Goal: Contribute content: Contribute content

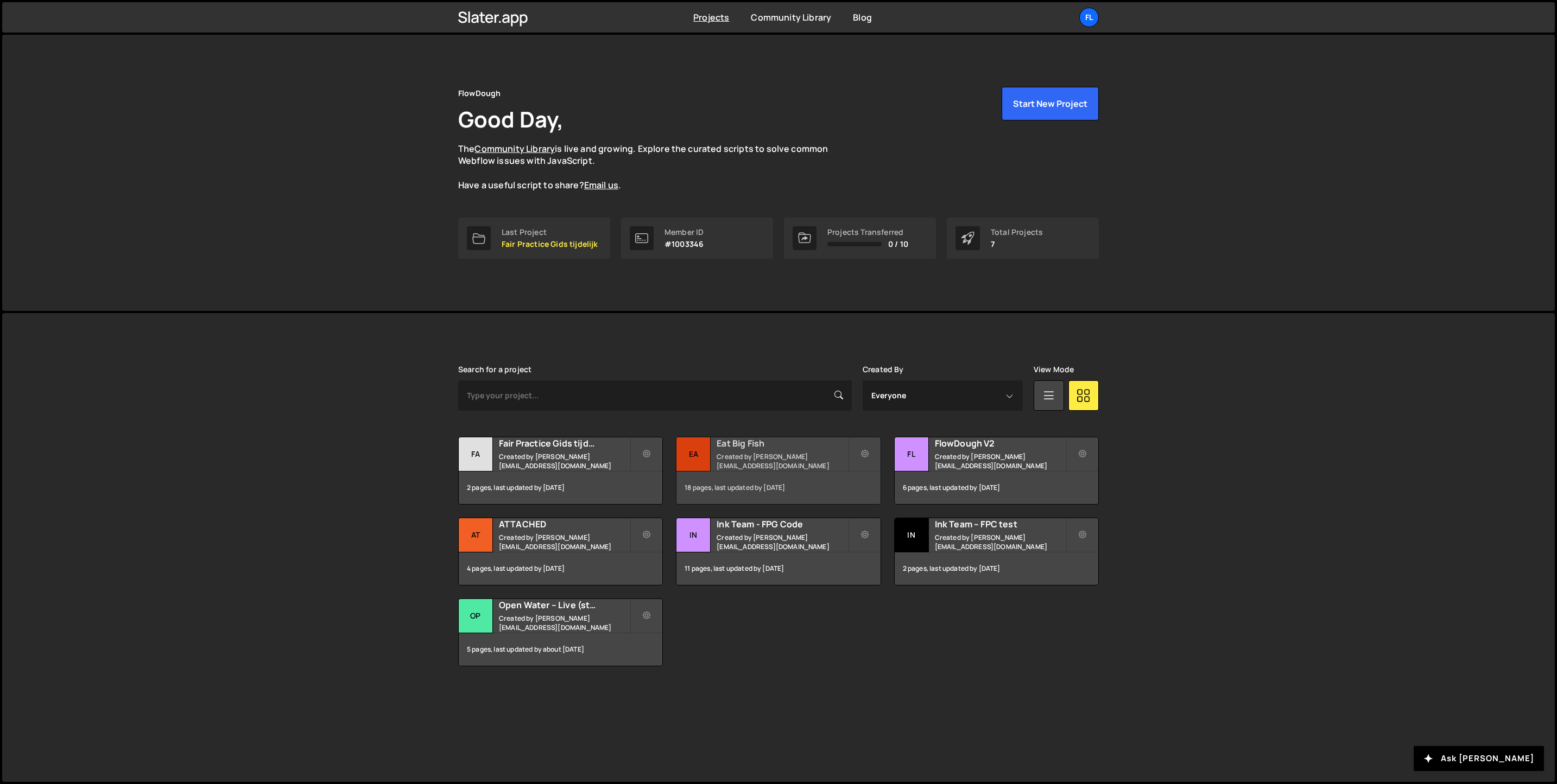
click at [736, 463] on small "Created by [PERSON_NAME][EMAIL_ADDRESS][DOMAIN_NAME]" at bounding box center [782, 461] width 131 height 19
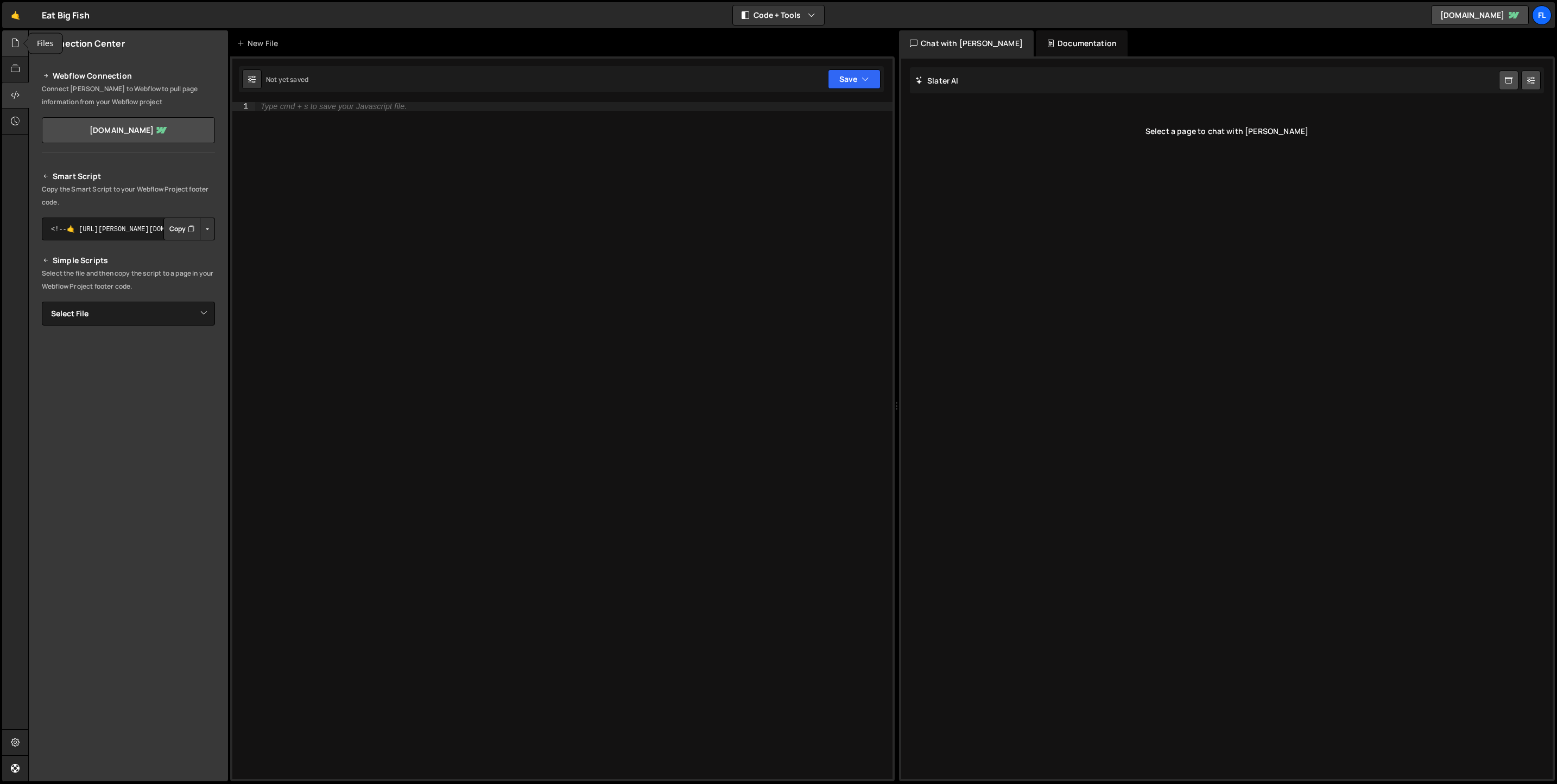
click at [19, 46] on icon at bounding box center [16, 43] width 9 height 12
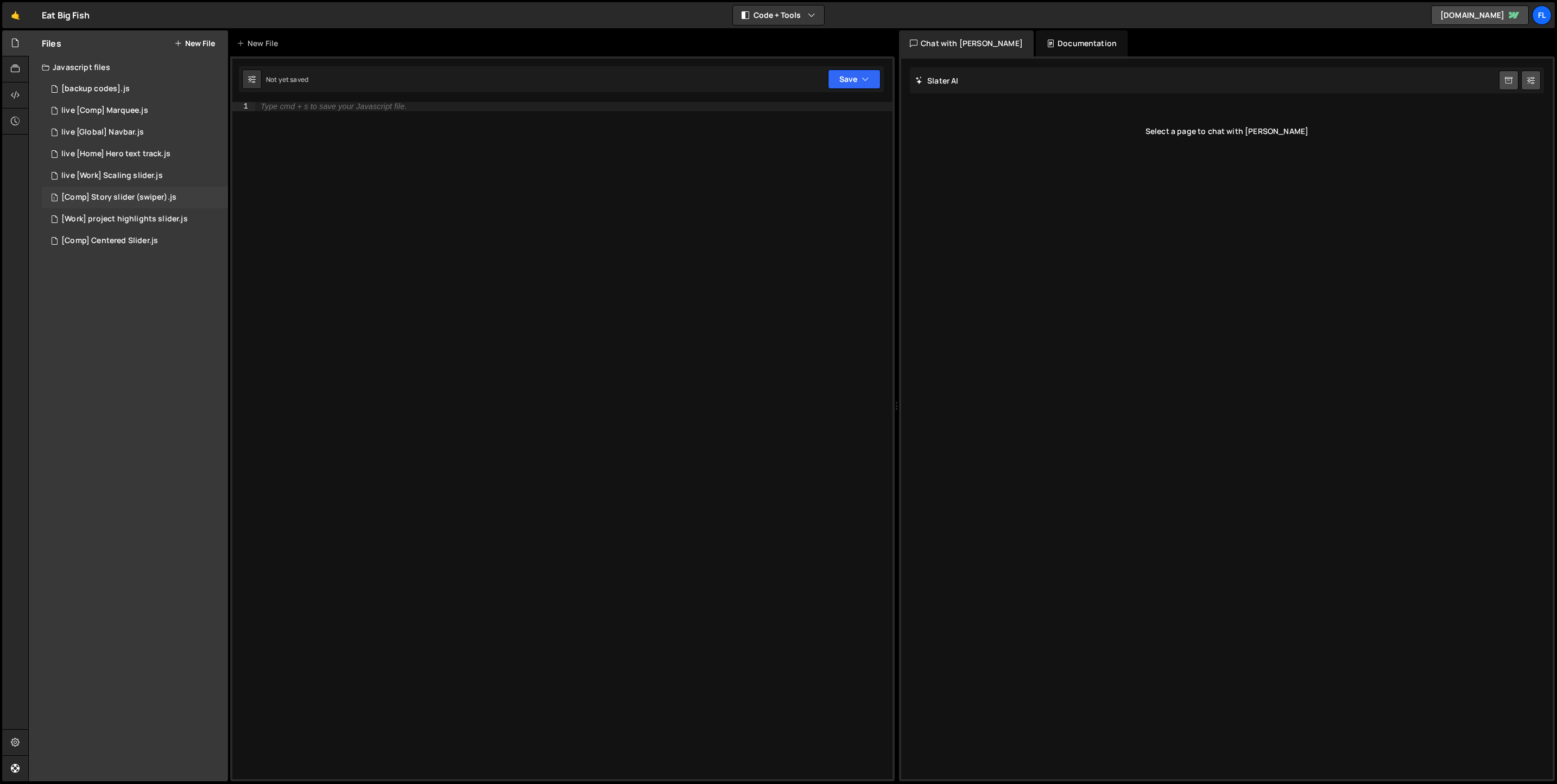
click at [142, 203] on div "1 [Comp] Story slider (swiper).js 0" at bounding box center [135, 197] width 186 height 22
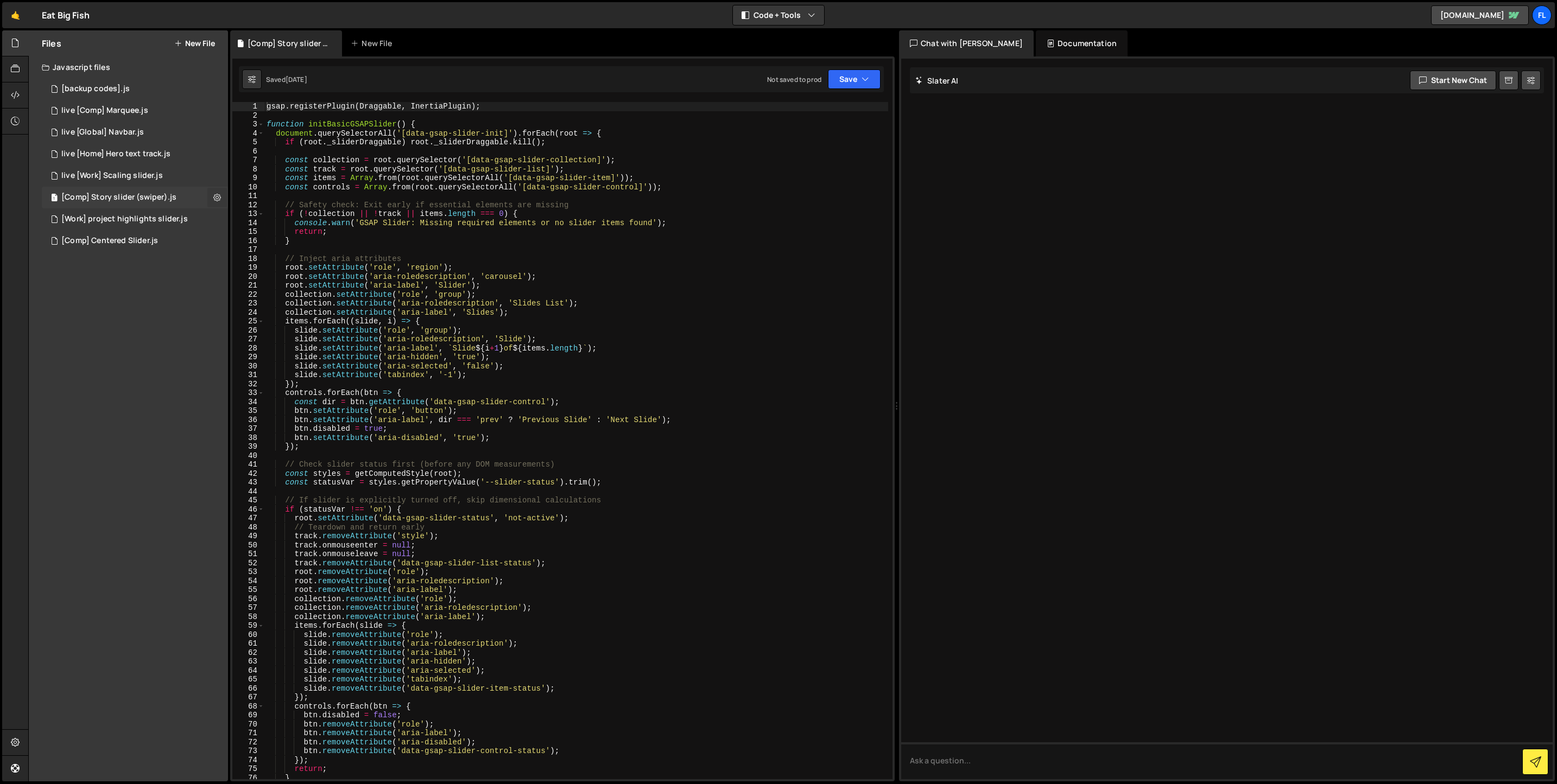
click at [212, 189] on button at bounding box center [217, 197] width 19 height 19
type input "[Comp] Story slider (swiper)"
radio input "true"
checkbox input "true"
click at [244, 217] on button "Edit File Settings" at bounding box center [283, 220] width 106 height 22
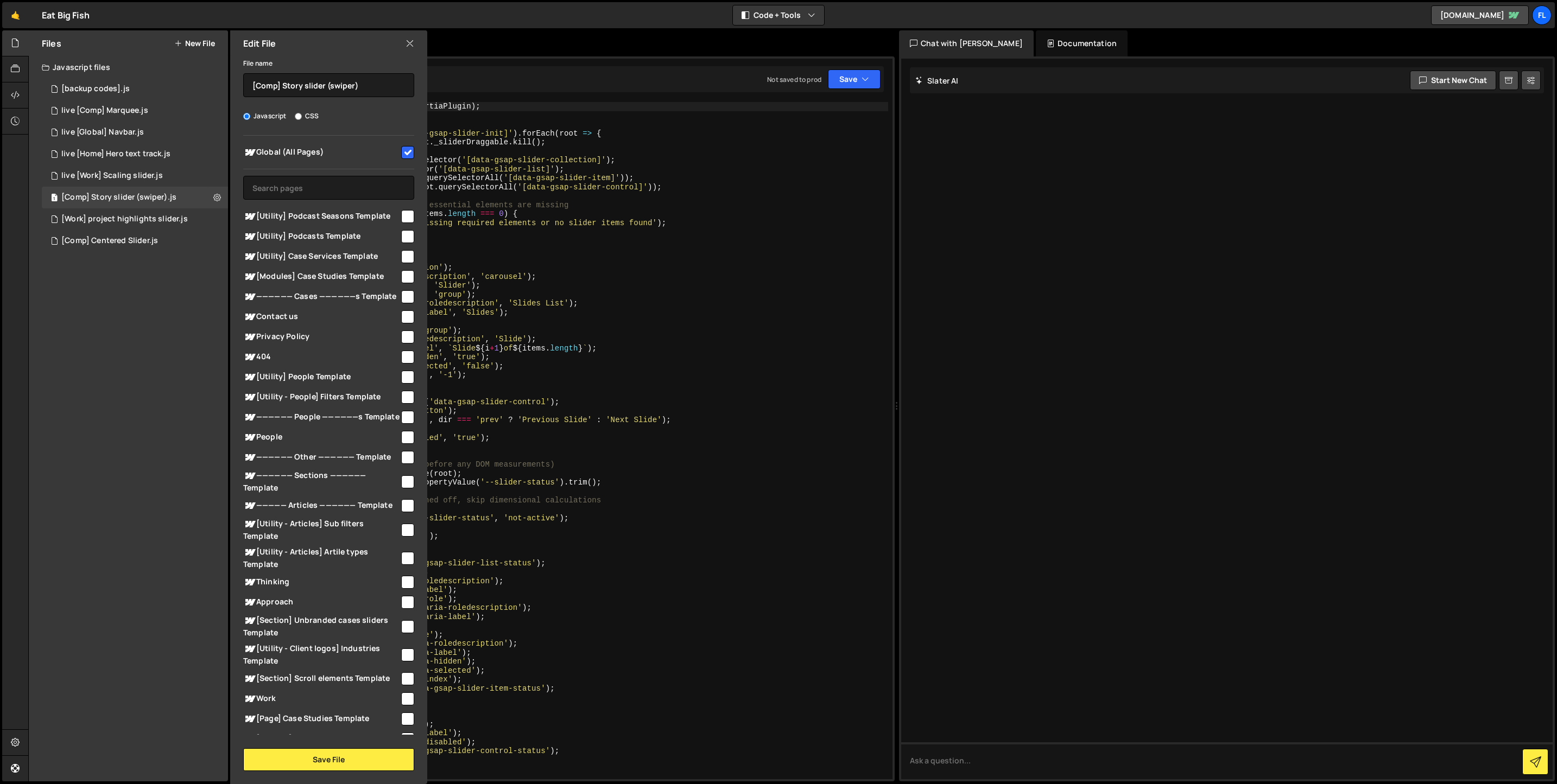
click at [120, 348] on div "Files New File Javascript files 0 [backup codes].js 0 1 live [Comp] Marquee.js …" at bounding box center [128, 406] width 200 height 751
type textarea "collection.setAttribute('role', 'group');"
drag, startPoint x: 845, startPoint y: 294, endPoint x: 802, endPoint y: 283, distance: 44.4
click at [844, 294] on div "gsap . registerPlugin ( Draggable , InertiaPlugin ) ; function initBasicGSAPSli…" at bounding box center [576, 450] width 623 height 695
